Goal: Navigation & Orientation: Find specific page/section

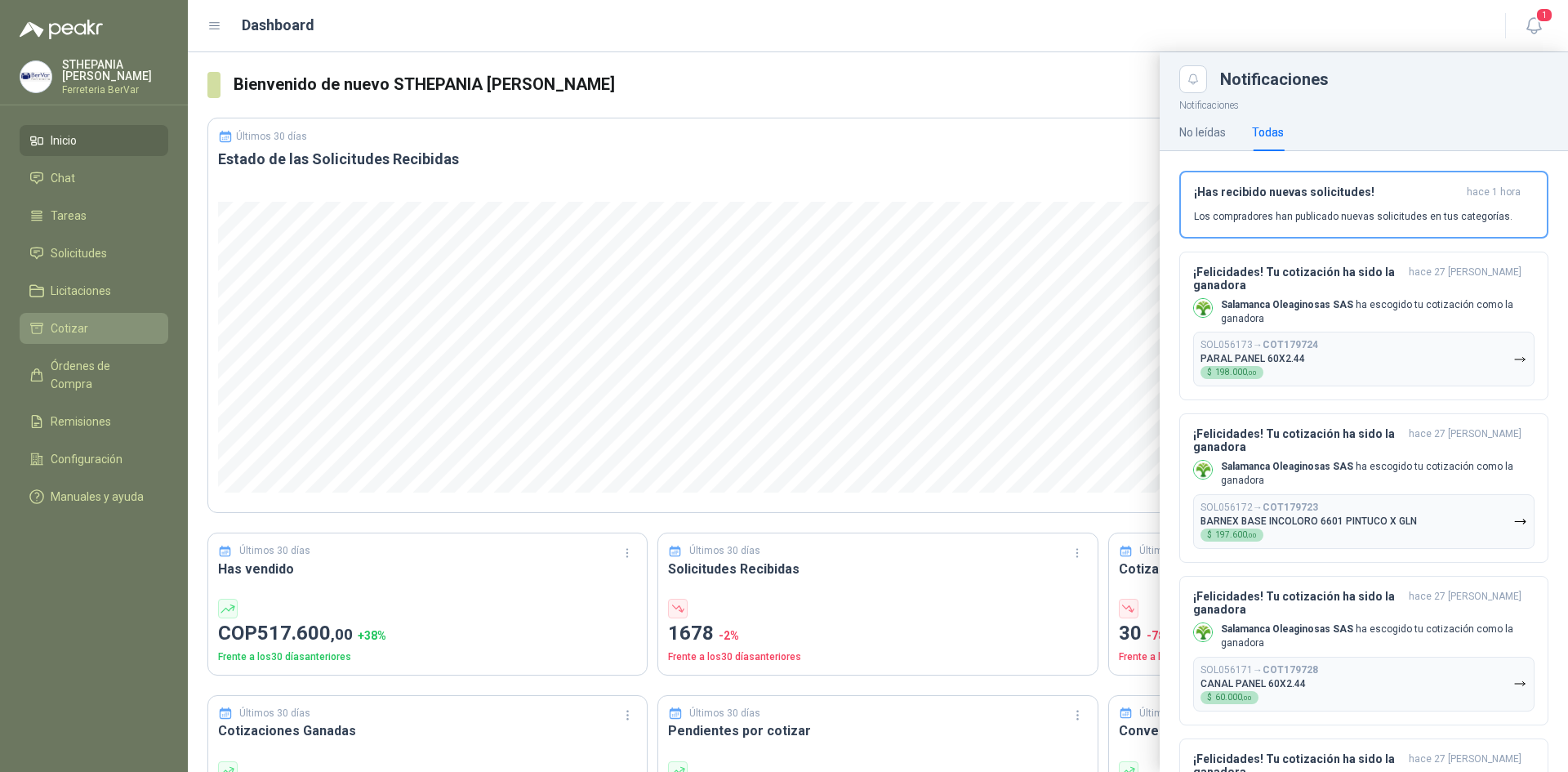
click at [109, 320] on li "Cotizar" at bounding box center [93, 328] width 129 height 18
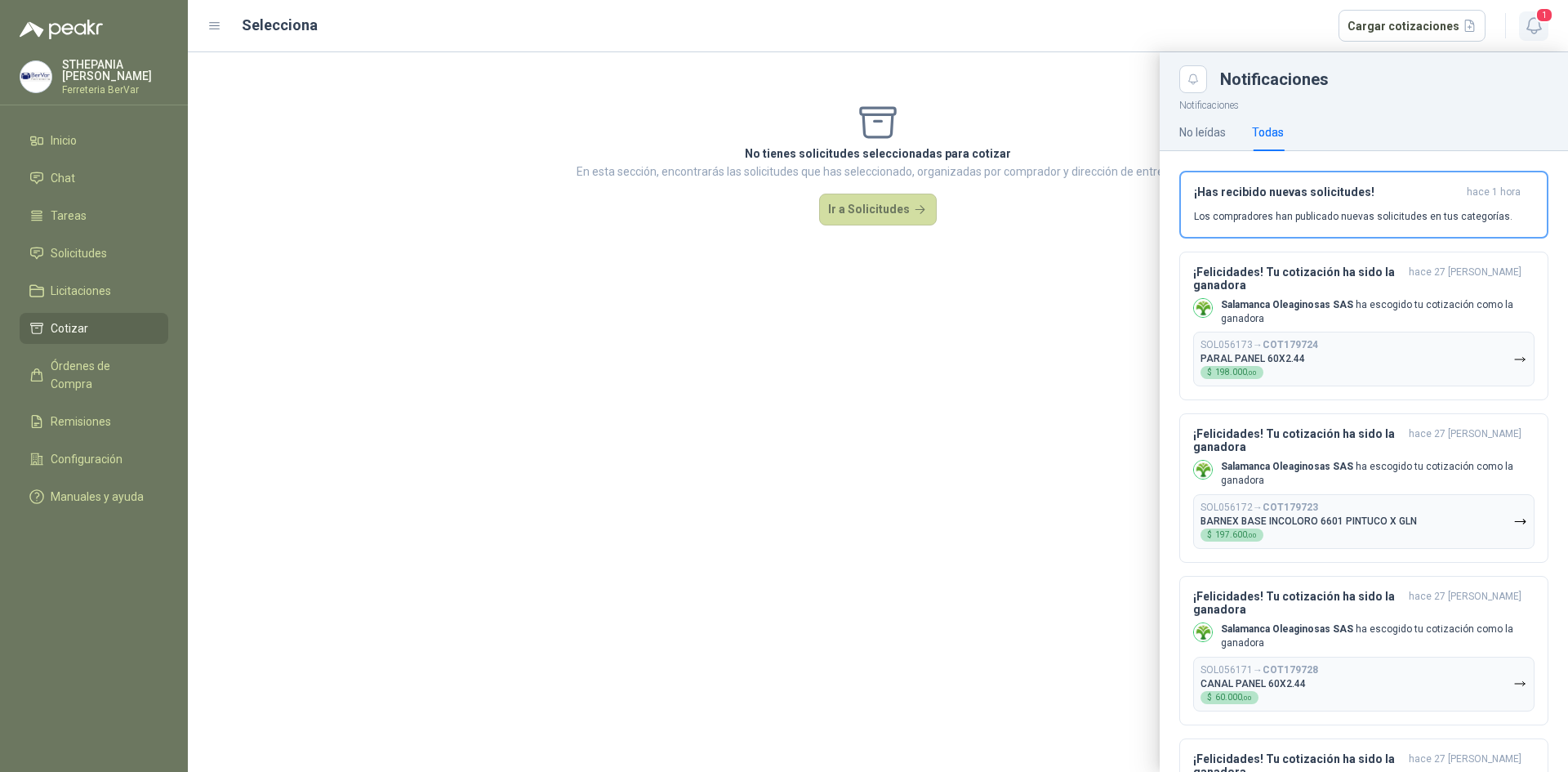
click at [1528, 27] on icon "button" at bounding box center [1533, 25] width 14 height 15
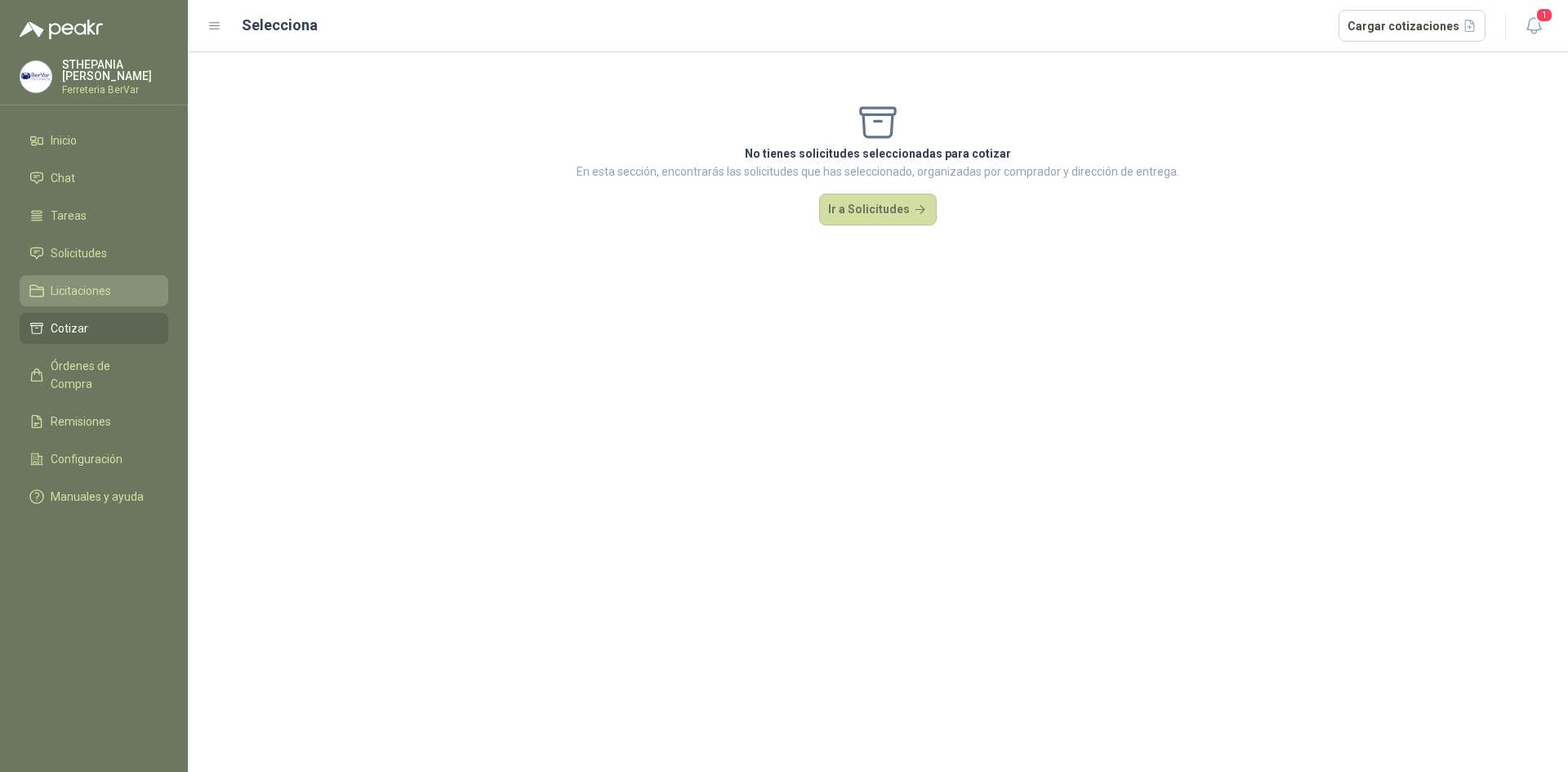
click at [94, 286] on span "Licitaciones" at bounding box center [81, 290] width 61 height 18
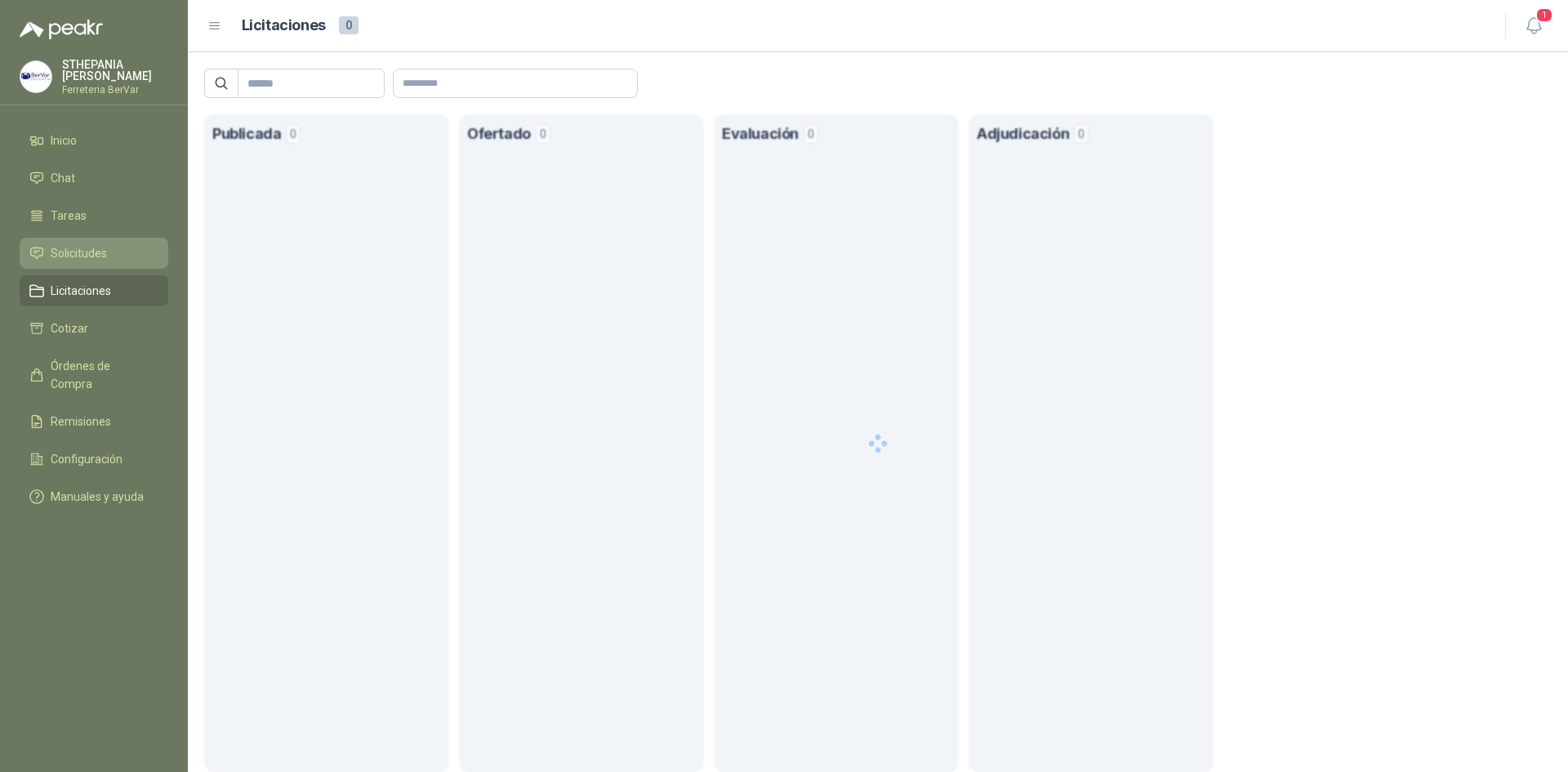
click at [87, 253] on span "Solicitudes" at bounding box center [78, 252] width 56 height 18
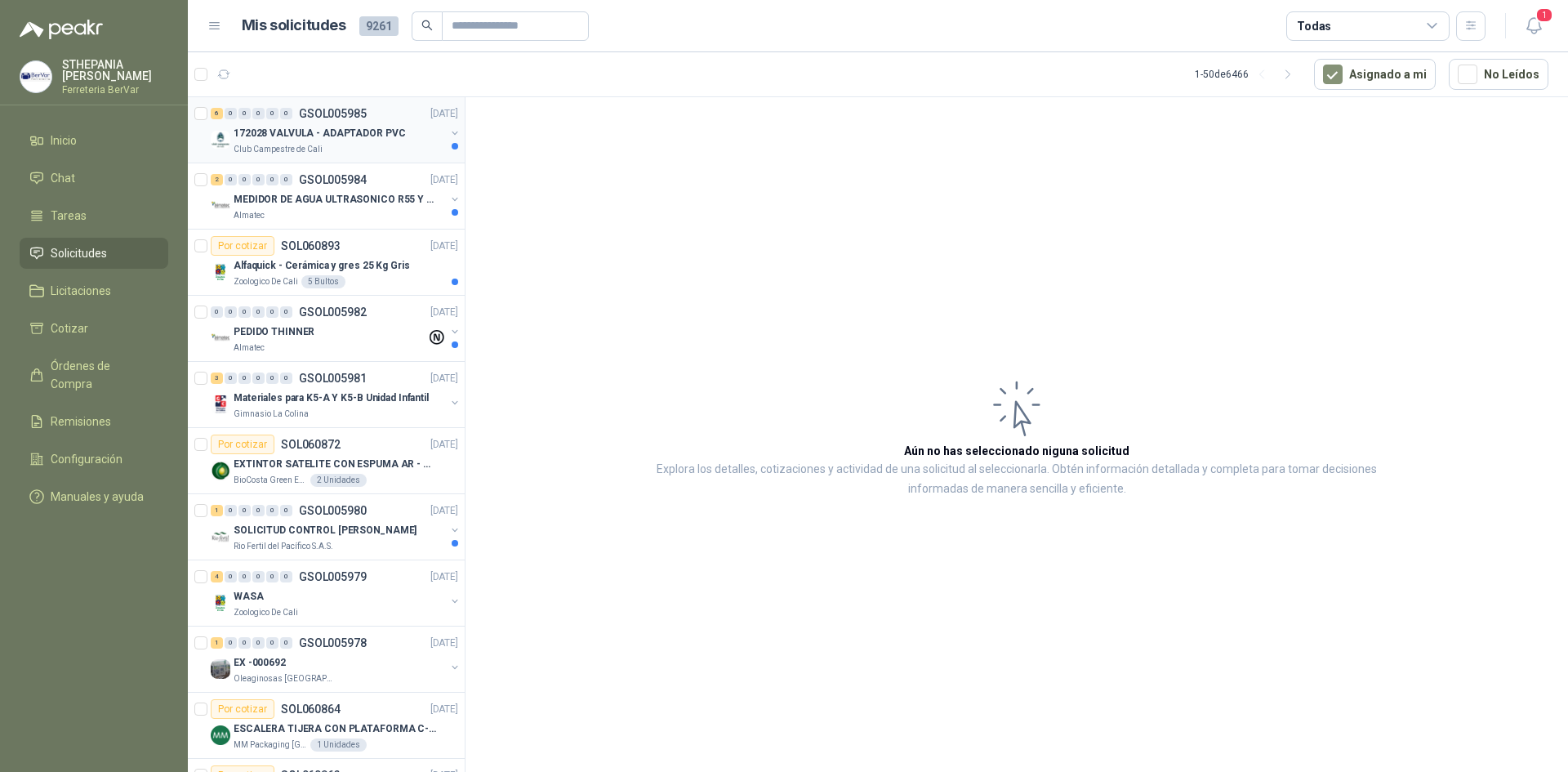
click at [417, 144] on div "Club Campestre de Cali" at bounding box center [340, 150] width 212 height 13
